Goal: Find specific page/section: Find specific page/section

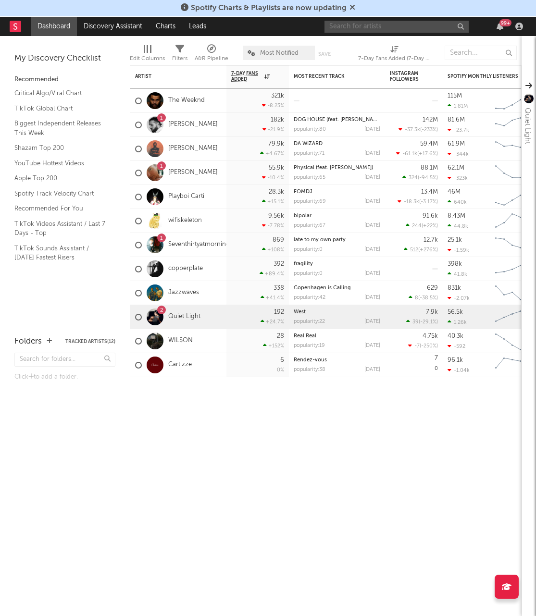
click at [404, 30] on input "text" at bounding box center [397, 27] width 144 height 12
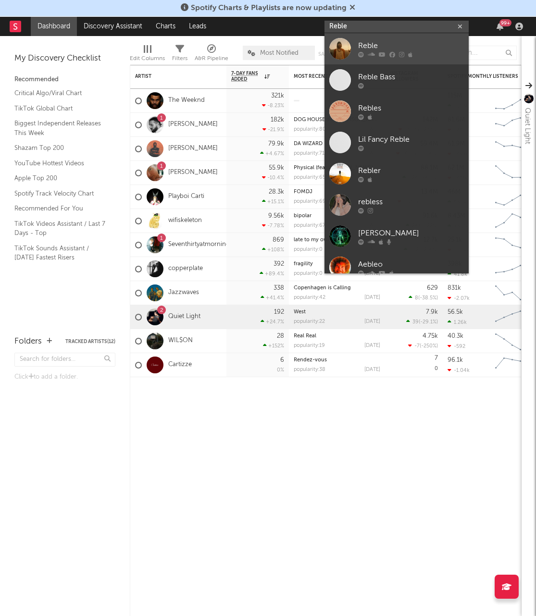
type input "Reble"
click at [371, 48] on div "Reble" at bounding box center [411, 46] width 106 height 12
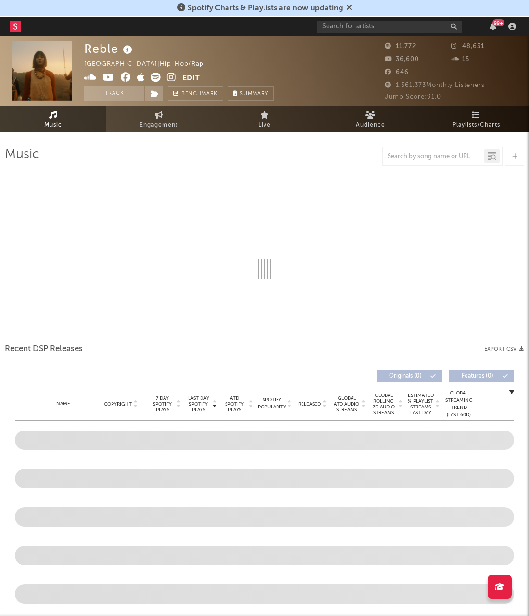
select select "6m"
